Goal: Task Accomplishment & Management: Use online tool/utility

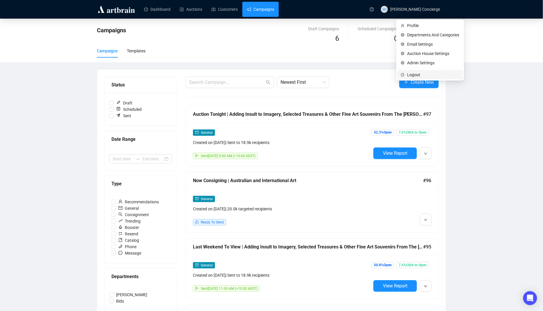
click at [418, 73] on span "Logout" at bounding box center [433, 75] width 52 height 6
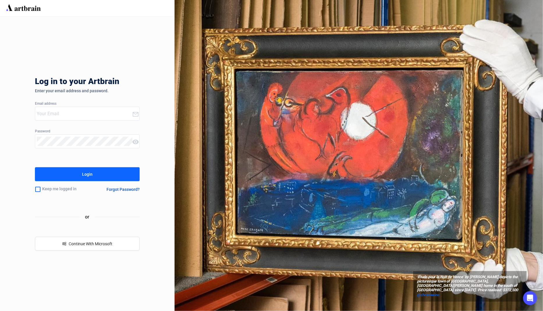
click at [91, 119] on div at bounding box center [83, 113] width 97 height 13
type input "u"
type input "[EMAIL_ADDRESS][DOMAIN_NAME]"
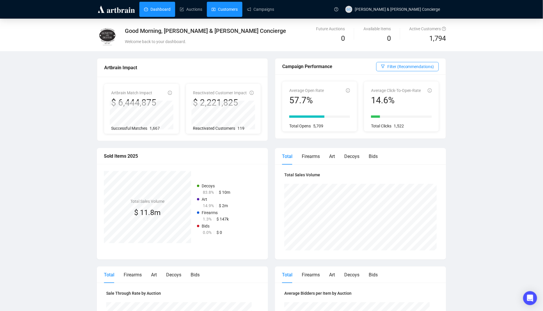
click at [220, 12] on link "Customers" at bounding box center [225, 9] width 26 height 15
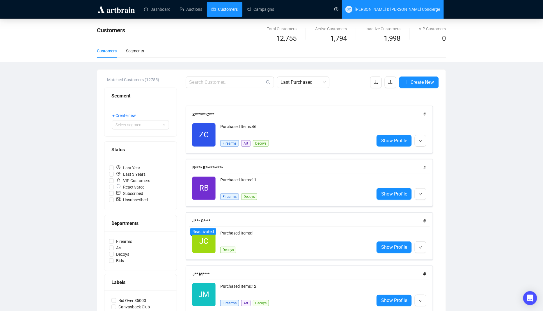
click at [409, 3] on span "[PERSON_NAME] & [PERSON_NAME] Concierge" at bounding box center [392, 9] width 95 height 19
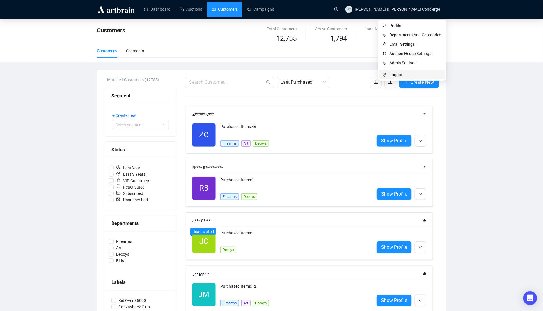
click at [409, 74] on span "Logout" at bounding box center [415, 75] width 52 height 6
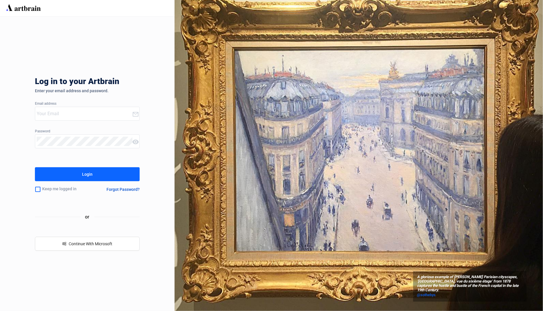
click at [113, 114] on input "email" at bounding box center [84, 113] width 95 height 9
type input "[EMAIL_ADDRESS][DOMAIN_NAME]"
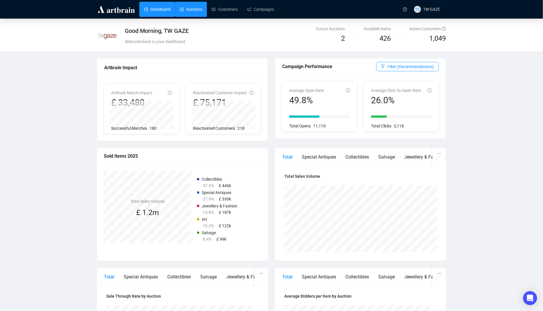
click at [196, 12] on link "Auctions" at bounding box center [191, 9] width 22 height 15
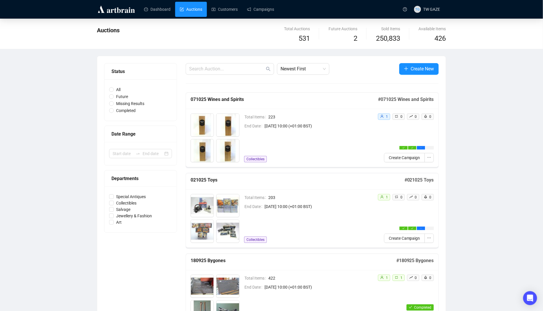
click at [366, 130] on div "Total Items 223 End Date [DATE] 10:00 (+01:00 BST) Collectibles" at bounding box center [308, 138] width 129 height 49
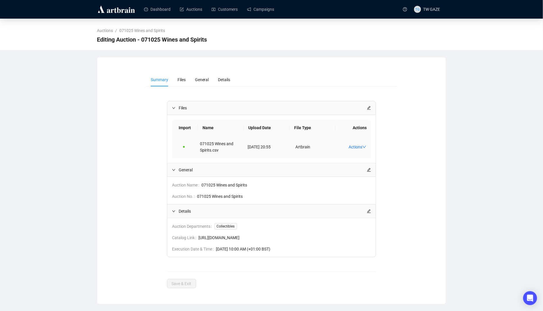
click at [366, 143] on td "Actions" at bounding box center [354, 147] width 33 height 22
click at [365, 145] on icon "down" at bounding box center [364, 147] width 4 height 4
click at [370, 177] on div "Auction Name 071025 Wines and Spirits Auction No. 071025 Wines and Spirits" at bounding box center [271, 190] width 209 height 27
click at [360, 143] on td "Actions" at bounding box center [354, 147] width 33 height 22
click at [366, 147] on icon "down" at bounding box center [364, 147] width 4 height 4
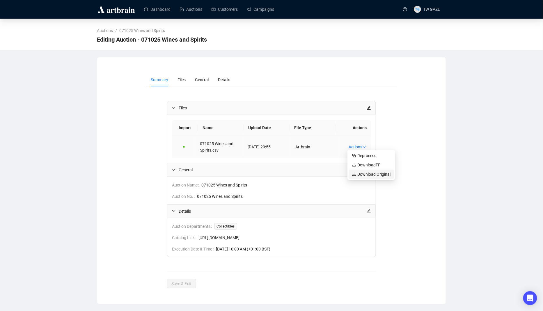
click at [371, 177] on span "Download Original" at bounding box center [371, 174] width 38 height 6
click at [369, 167] on span "Download FF" at bounding box center [371, 165] width 38 height 6
click at [193, 8] on link "Auctions" at bounding box center [191, 9] width 22 height 15
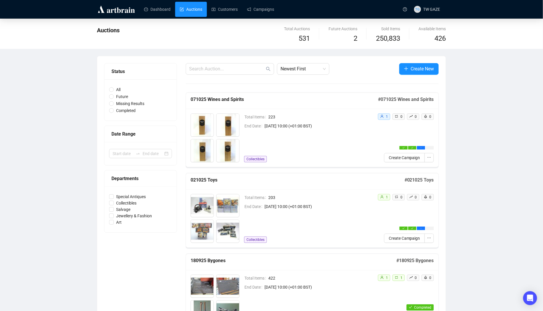
click at [331, 145] on div "Total Items 223 End Date [DATE] 10:00 (+01:00 BST) Collectibles" at bounding box center [308, 138] width 129 height 49
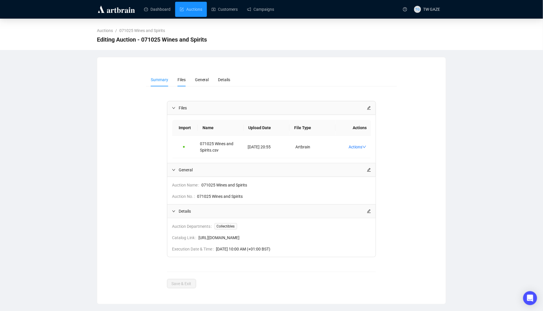
click at [181, 82] on li "Files" at bounding box center [181, 79] width 17 height 13
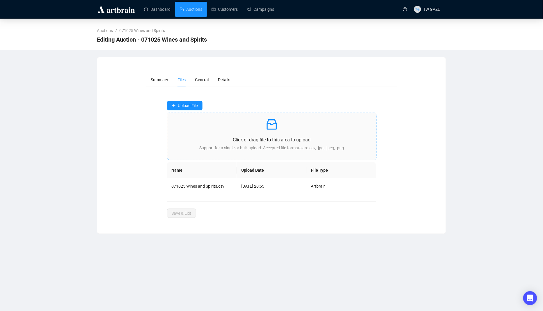
click at [272, 151] on div "Click or drag file to this area to upload Support for a single or bulk upload. …" at bounding box center [272, 137] width 200 height 38
click at [193, 12] on link "Auctions" at bounding box center [191, 9] width 22 height 15
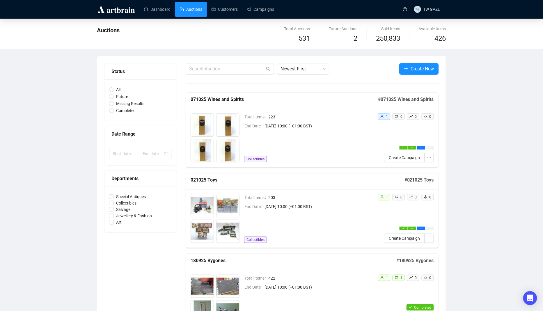
click at [302, 143] on div "Total Items 223 End Date [DATE] 10:00 (+01:00 BST) Collectibles" at bounding box center [308, 138] width 129 height 49
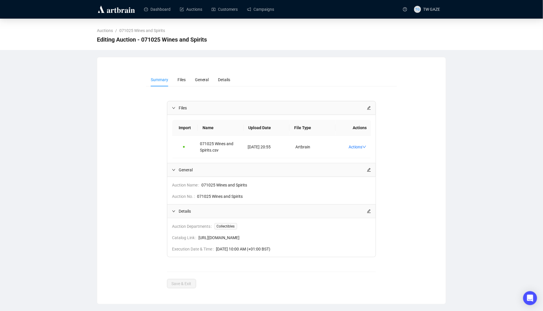
click at [244, 237] on span "[URL][DOMAIN_NAME]" at bounding box center [285, 238] width 173 height 6
copy span "[URL][DOMAIN_NAME]"
click at [187, 81] on li "Files" at bounding box center [181, 79] width 17 height 13
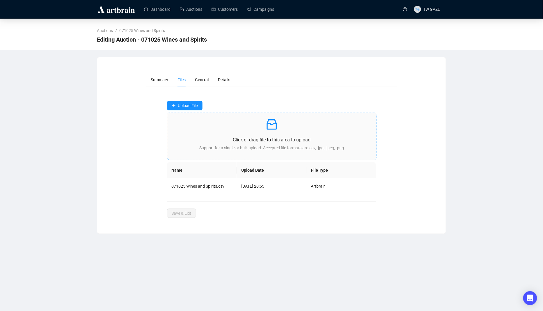
click at [259, 152] on div "Click or drag file to this area to upload Support for a single or bulk upload. …" at bounding box center [272, 137] width 200 height 38
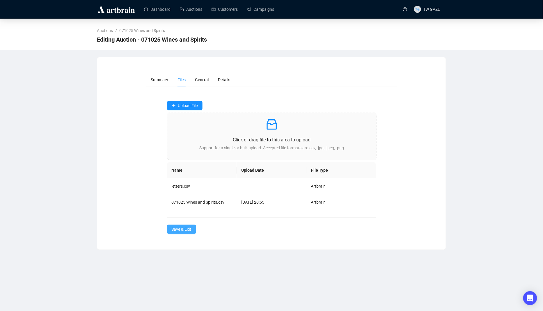
click at [193, 230] on button "Save & Exit" at bounding box center [181, 229] width 29 height 9
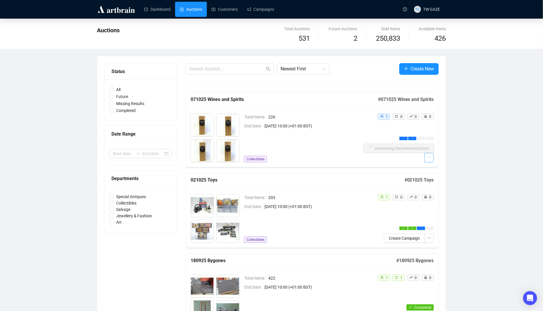
click at [430, 158] on icon "ellipsis" at bounding box center [429, 157] width 4 height 4
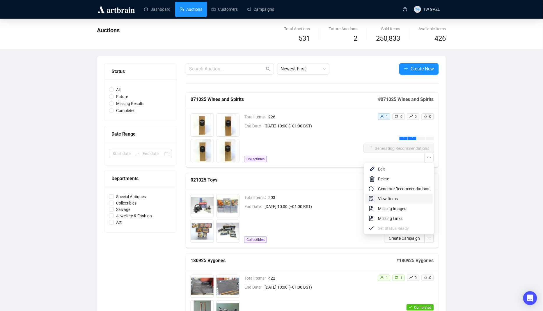
click at [407, 197] on span "View Items" at bounding box center [404, 199] width 52 height 6
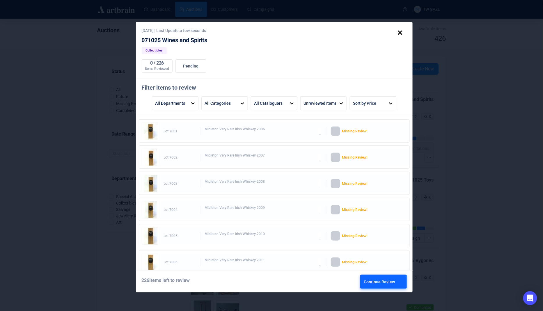
click at [392, 285] on div "Continue Review" at bounding box center [383, 282] width 39 height 14
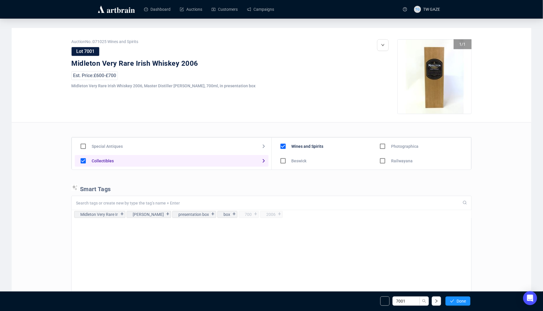
scroll to position [51, 0]
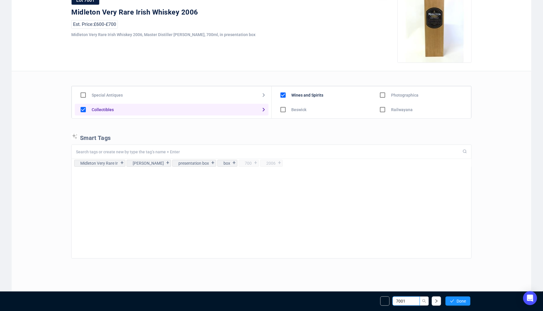
click at [412, 304] on input "7001" at bounding box center [406, 301] width 27 height 9
drag, startPoint x: 399, startPoint y: 302, endPoint x: 404, endPoint y: 302, distance: 5.2
click at [404, 302] on input "7001" at bounding box center [406, 301] width 27 height 9
type input "7100"
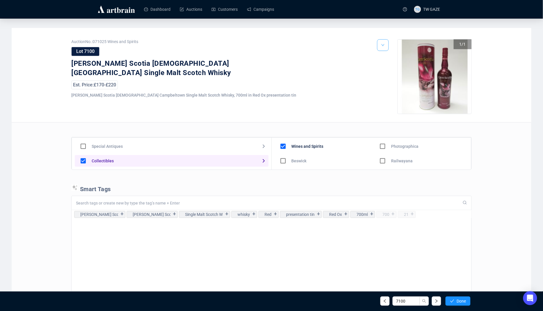
click at [384, 47] on icon "down" at bounding box center [382, 44] width 3 height 3
click at [386, 70] on li "Edit" at bounding box center [390, 67] width 25 height 9
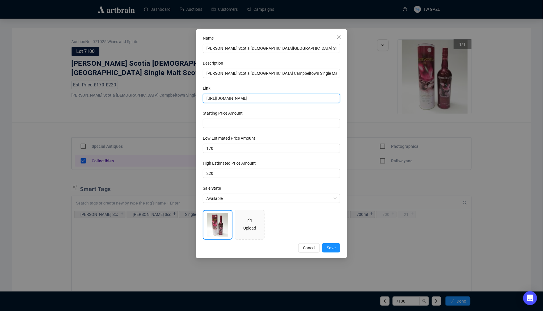
click at [277, 96] on input "[URL][DOMAIN_NAME]" at bounding box center [271, 98] width 137 height 9
click at [419, 73] on div "Name [PERSON_NAME][GEOGRAPHIC_DATA] [DEMOGRAPHIC_DATA] Campbeltown Single Malt …" at bounding box center [271, 155] width 543 height 311
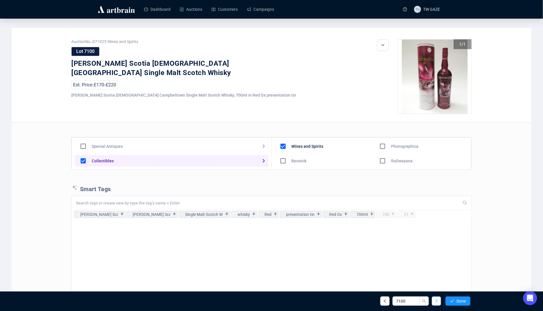
click at [436, 304] on button "button" at bounding box center [436, 301] width 9 height 9
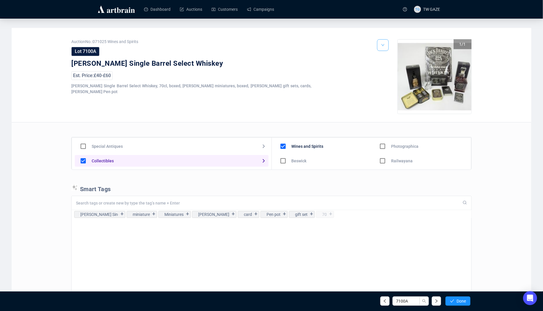
click at [385, 40] on button "button" at bounding box center [383, 45] width 12 height 12
click at [390, 70] on span "Edit" at bounding box center [394, 67] width 11 height 6
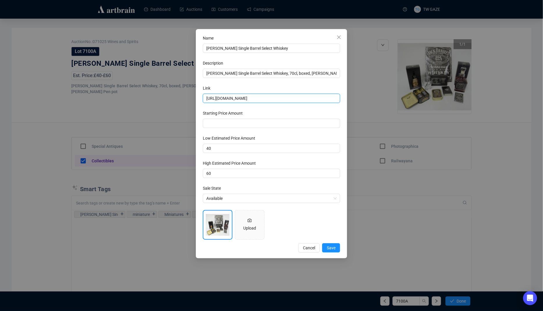
click at [244, 101] on input "[URL][DOMAIN_NAME]" at bounding box center [271, 98] width 137 height 9
click at [337, 34] on button "Close" at bounding box center [338, 37] width 9 height 9
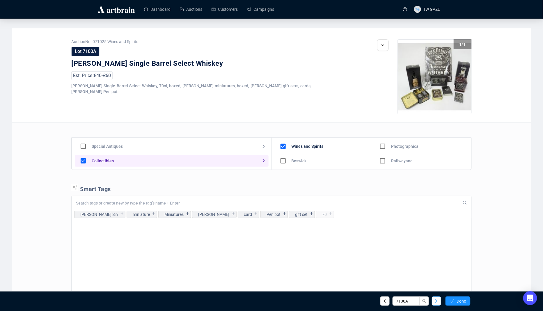
click at [435, 303] on icon "right" at bounding box center [437, 301] width 4 height 4
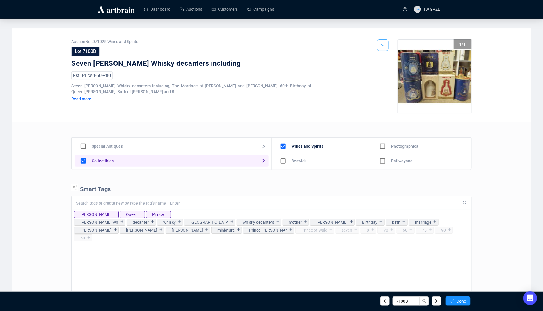
click at [381, 46] on icon "down" at bounding box center [382, 44] width 3 height 3
click at [388, 68] on li "Edit" at bounding box center [390, 67] width 25 height 9
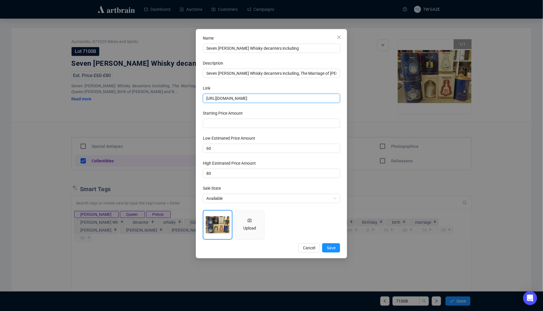
click at [271, 96] on input "[URL][DOMAIN_NAME]" at bounding box center [271, 98] width 137 height 9
click at [392, 270] on div "Name Seven [PERSON_NAME] Whisky decanters including Description Seven [PERSON_N…" at bounding box center [271, 155] width 543 height 311
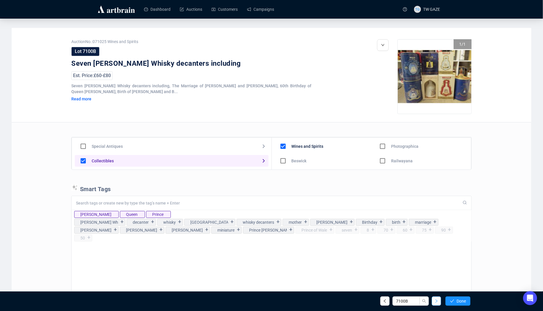
click at [437, 300] on icon "right" at bounding box center [437, 301] width 4 height 4
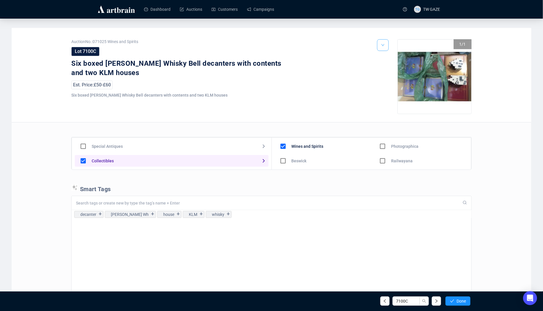
click at [378, 47] on button "button" at bounding box center [383, 45] width 12 height 12
click at [392, 69] on span "Edit" at bounding box center [394, 67] width 11 height 6
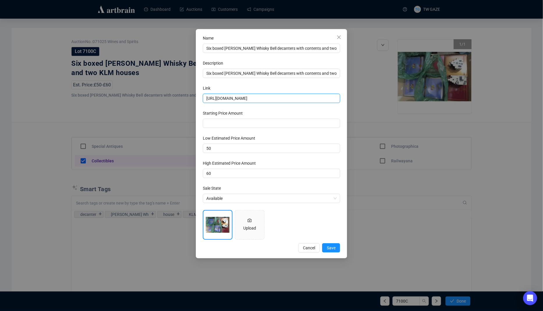
scroll to position [0, 148]
drag, startPoint x: 305, startPoint y: 95, endPoint x: 421, endPoint y: 105, distance: 116.2
click at [421, 105] on div "Name Six boxed [PERSON_NAME] Whisky Bell decanters with contents and two KLM ho…" at bounding box center [271, 155] width 543 height 311
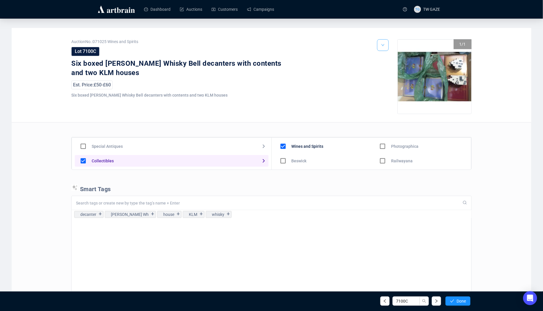
click at [382, 47] on icon "down" at bounding box center [382, 44] width 3 height 3
click at [390, 45] on div "1 / 1" at bounding box center [424, 80] width 95 height 83
click at [381, 45] on button "button" at bounding box center [383, 45] width 12 height 12
click at [389, 69] on div "1 / 1" at bounding box center [424, 80] width 95 height 83
click at [385, 67] on img at bounding box center [384, 67] width 5 height 5
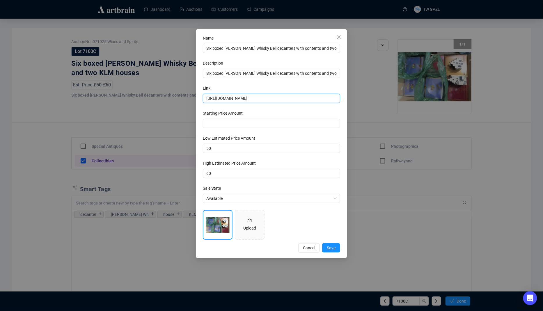
click at [260, 99] on input "[URL][DOMAIN_NAME]" at bounding box center [271, 98] width 137 height 9
